Goal: Check status: Check status

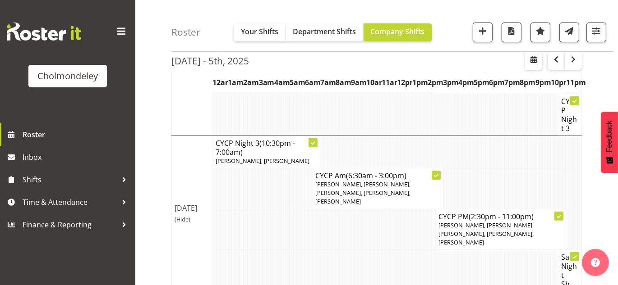
scroll to position [242, 0]
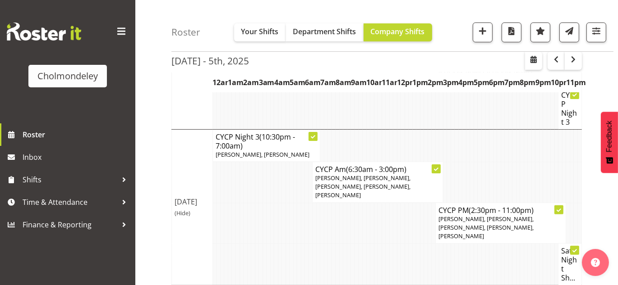
click at [607, 74] on div "[DATE] - 5th, [DATE] - [DATE] [DATE] Day Week Fortnight Month calendar Month Ag…" at bounding box center [394, 103] width 446 height 525
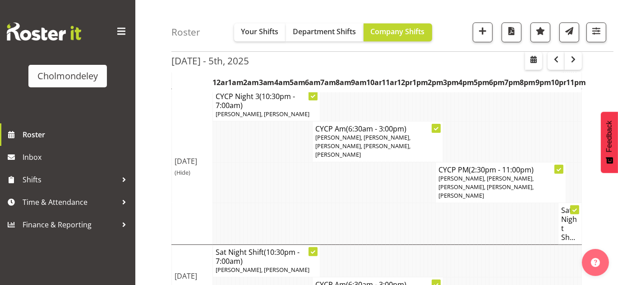
scroll to position [285, 0]
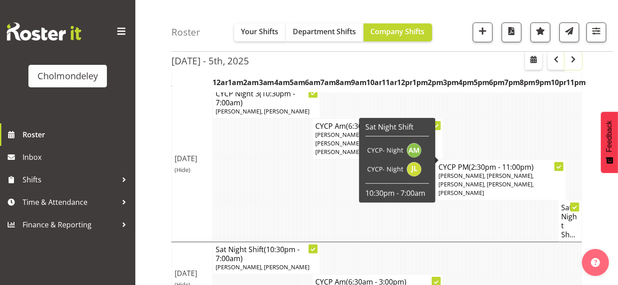
click at [574, 56] on span "button" at bounding box center [573, 59] width 11 height 11
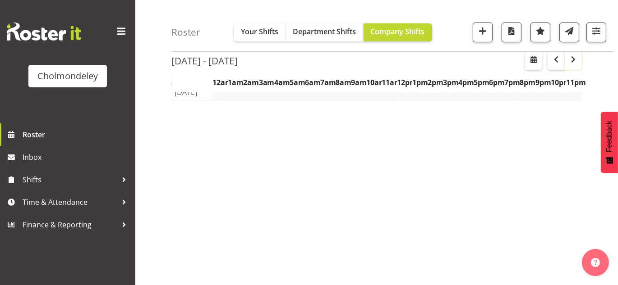
scroll to position [158, 0]
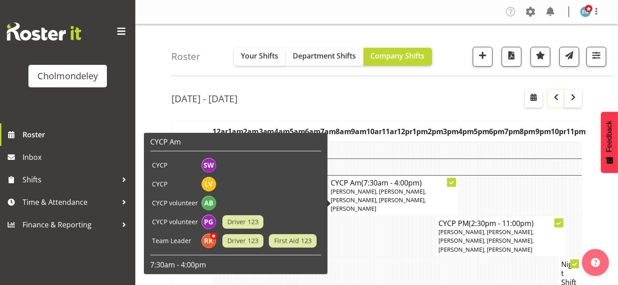
click at [560, 94] on span "button" at bounding box center [556, 97] width 11 height 11
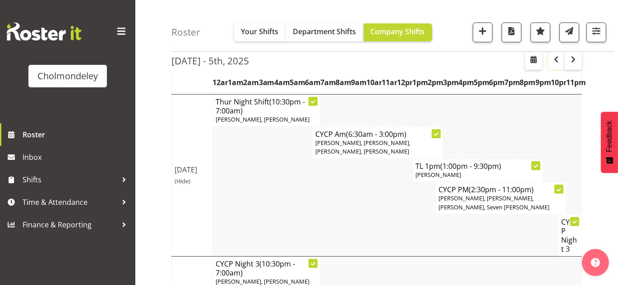
scroll to position [126, 0]
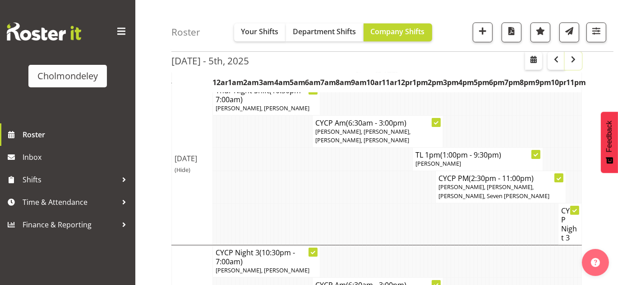
click at [576, 58] on span "button" at bounding box center [573, 59] width 11 height 11
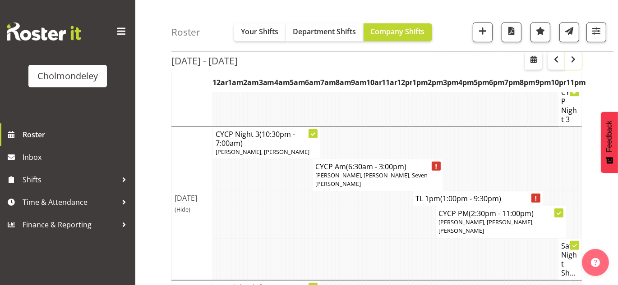
scroll to position [552, 0]
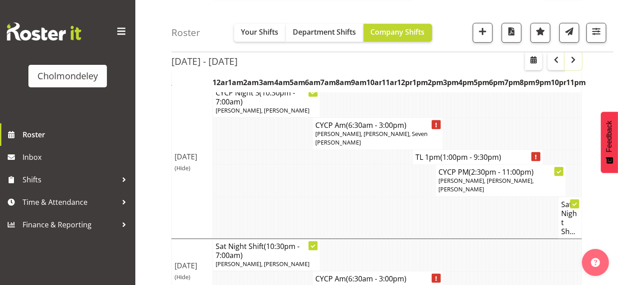
click at [574, 57] on span "button" at bounding box center [573, 59] width 11 height 11
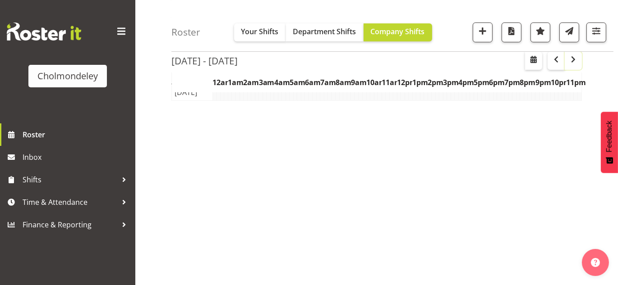
scroll to position [158, 0]
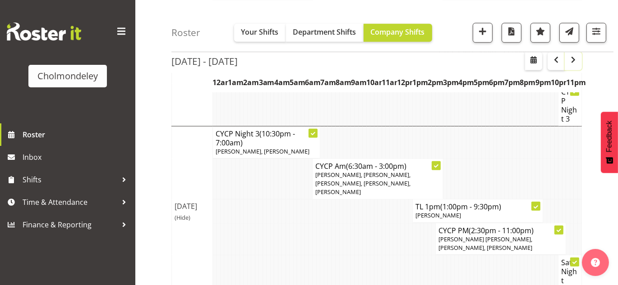
scroll to position [900, 0]
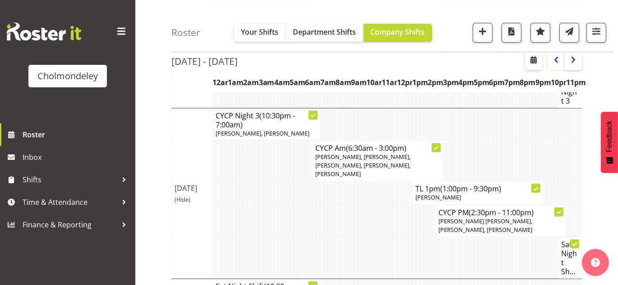
click at [556, 55] on span "button" at bounding box center [556, 59] width 11 height 11
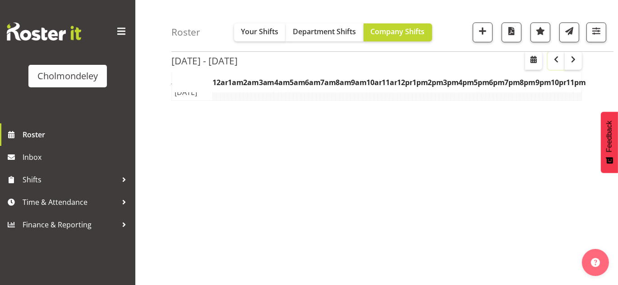
scroll to position [158, 0]
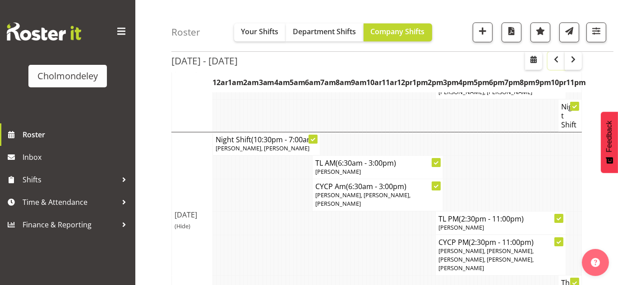
scroll to position [552, 0]
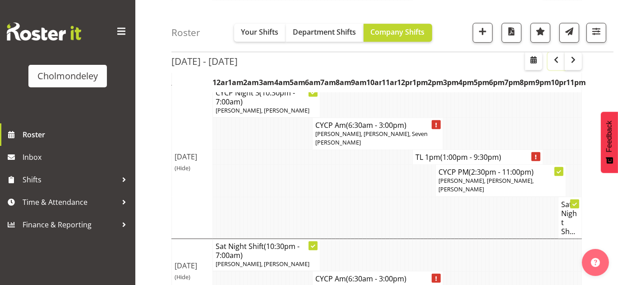
click at [554, 61] on span "button" at bounding box center [556, 59] width 11 height 11
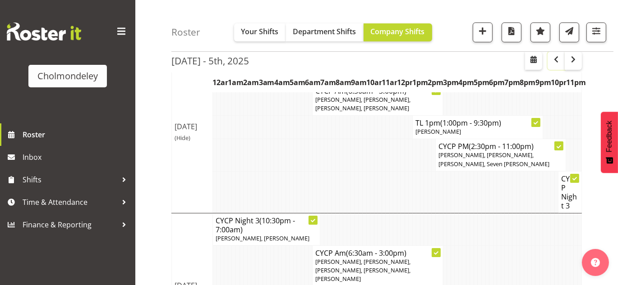
scroll to position [285, 0]
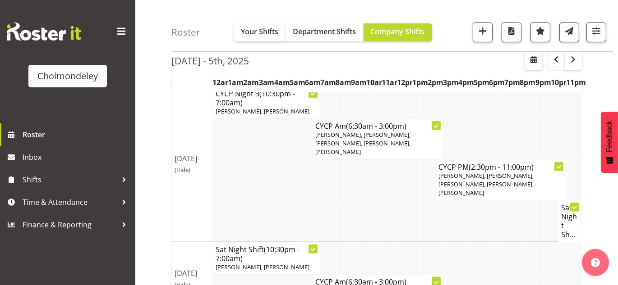
click at [558, 63] on span "button" at bounding box center [556, 59] width 11 height 11
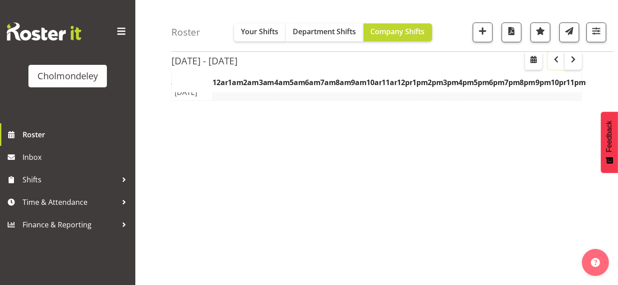
scroll to position [158, 0]
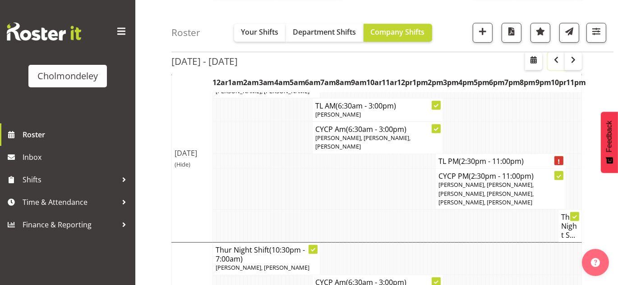
scroll to position [481, 0]
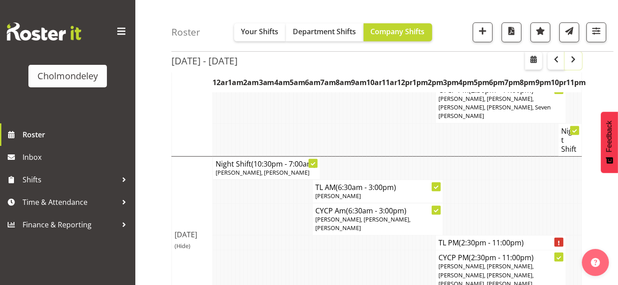
click at [575, 60] on span "button" at bounding box center [573, 59] width 11 height 11
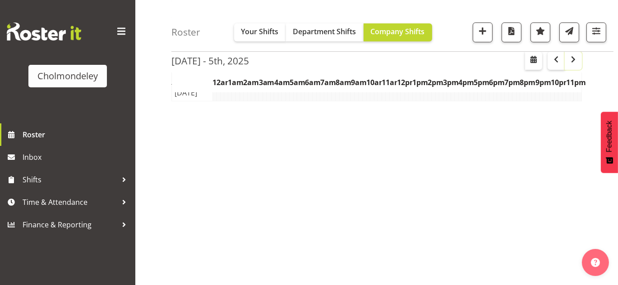
click at [575, 60] on span "button" at bounding box center [573, 59] width 11 height 11
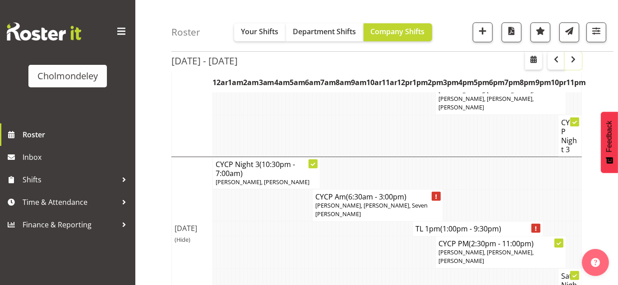
click at [576, 60] on span "button" at bounding box center [573, 59] width 11 height 11
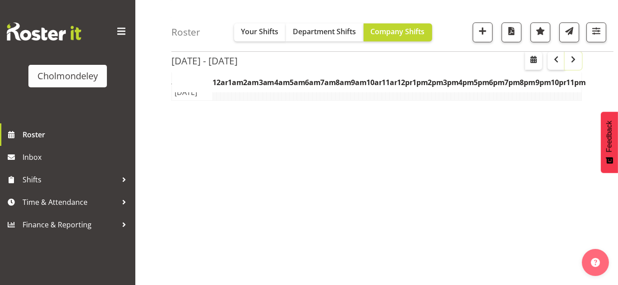
scroll to position [158, 0]
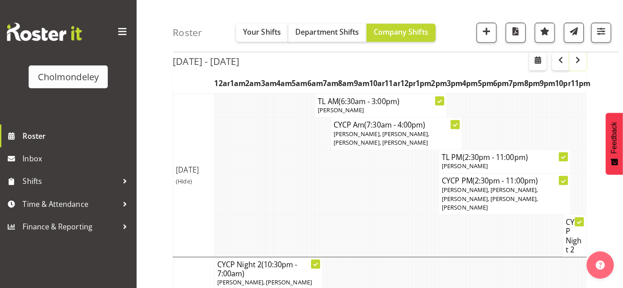
scroll to position [55, 0]
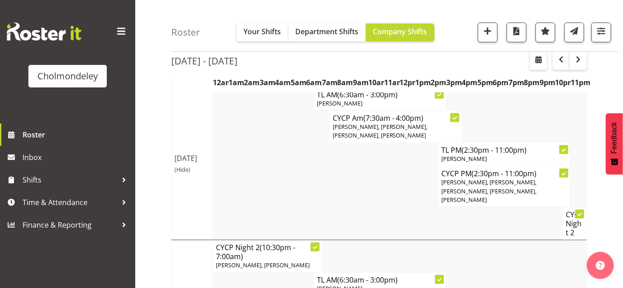
click at [252, 5] on div "Roster Your Shifts Department Shifts Company Shifts All Locations [GEOGRAPHIC_D…" at bounding box center [394, 26] width 447 height 52
